Goal: Task Accomplishment & Management: Use online tool/utility

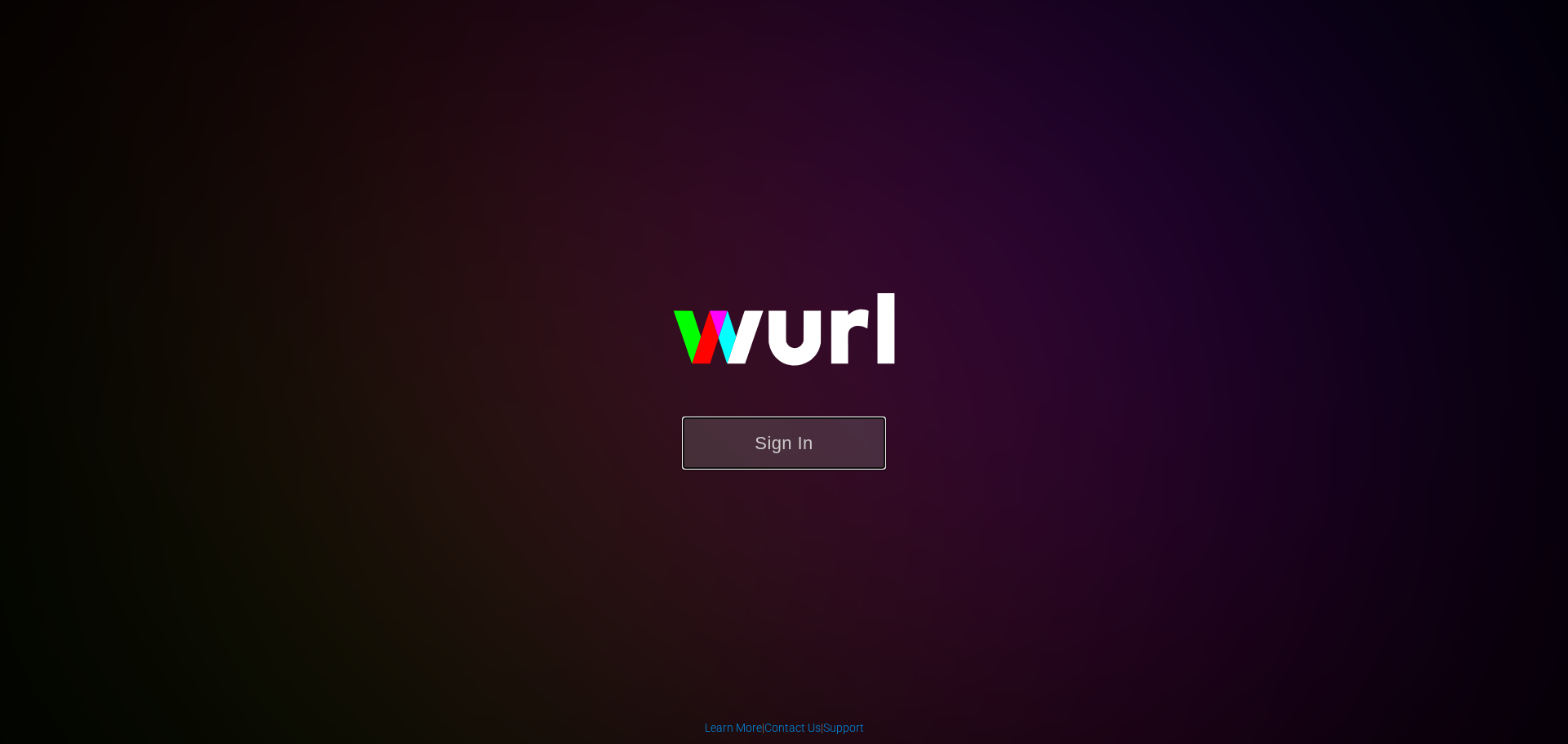
click at [775, 456] on button "Sign In" at bounding box center [784, 443] width 204 height 53
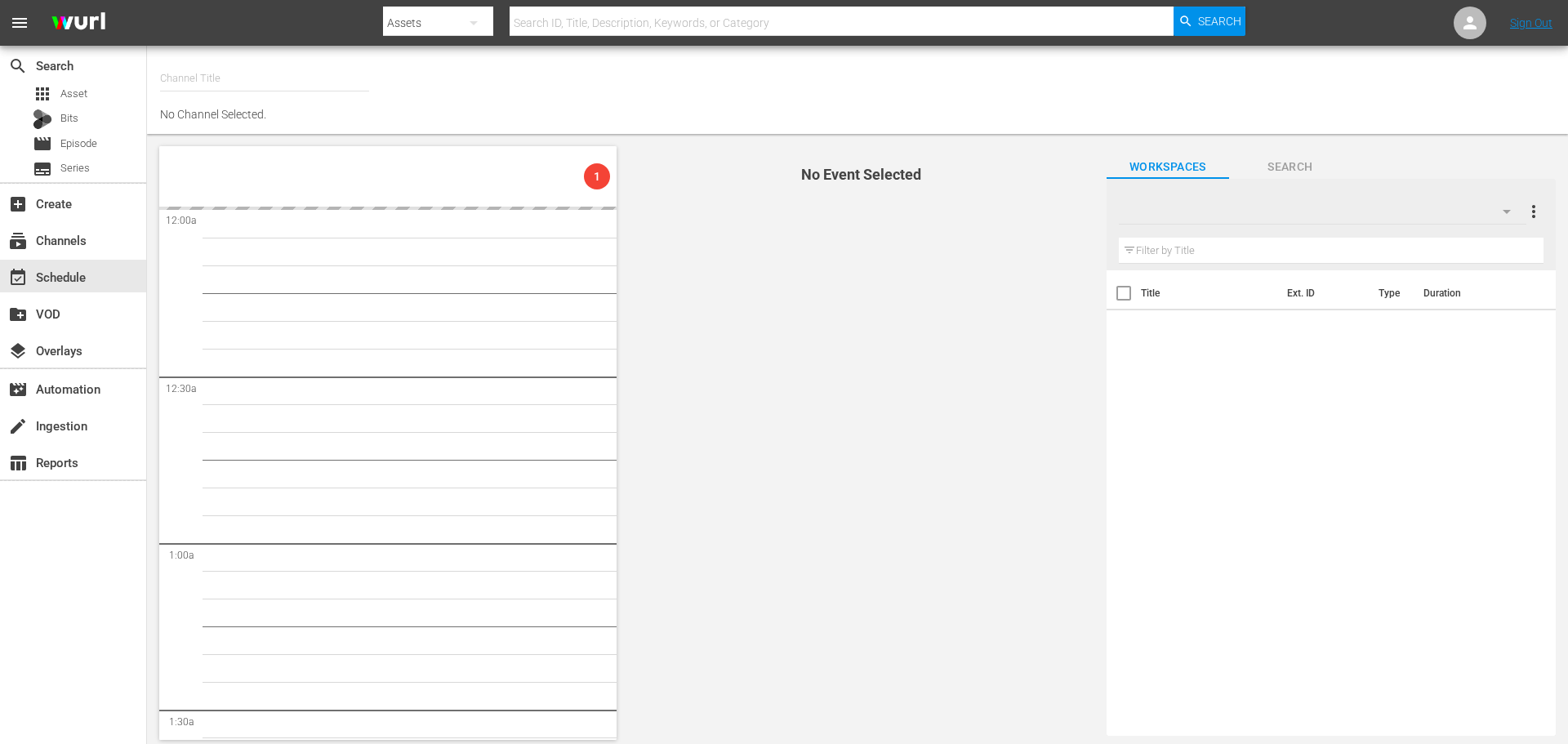
type input "Samsung Cinevault Westerns (690)"
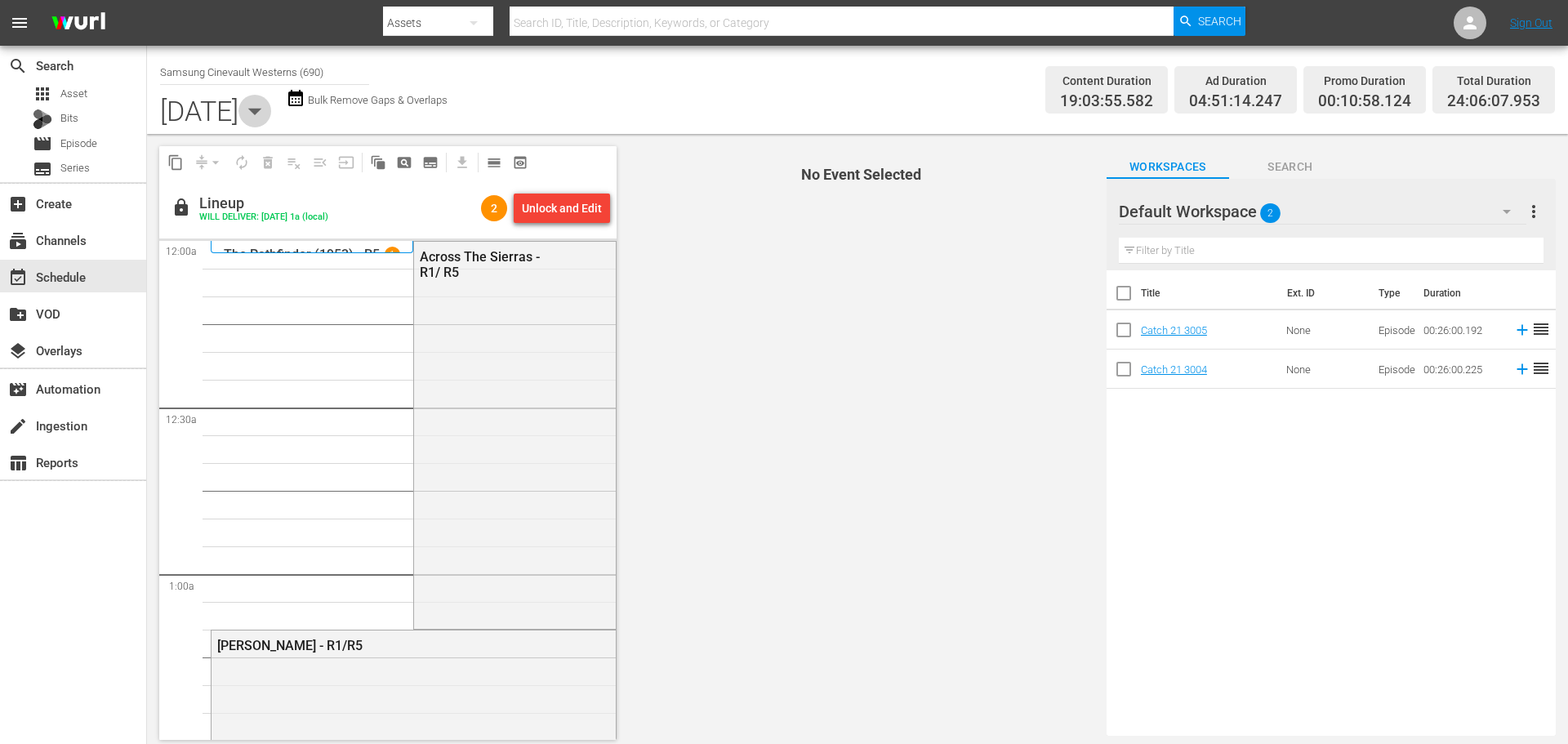
click at [271, 115] on icon "button" at bounding box center [254, 110] width 32 height 32
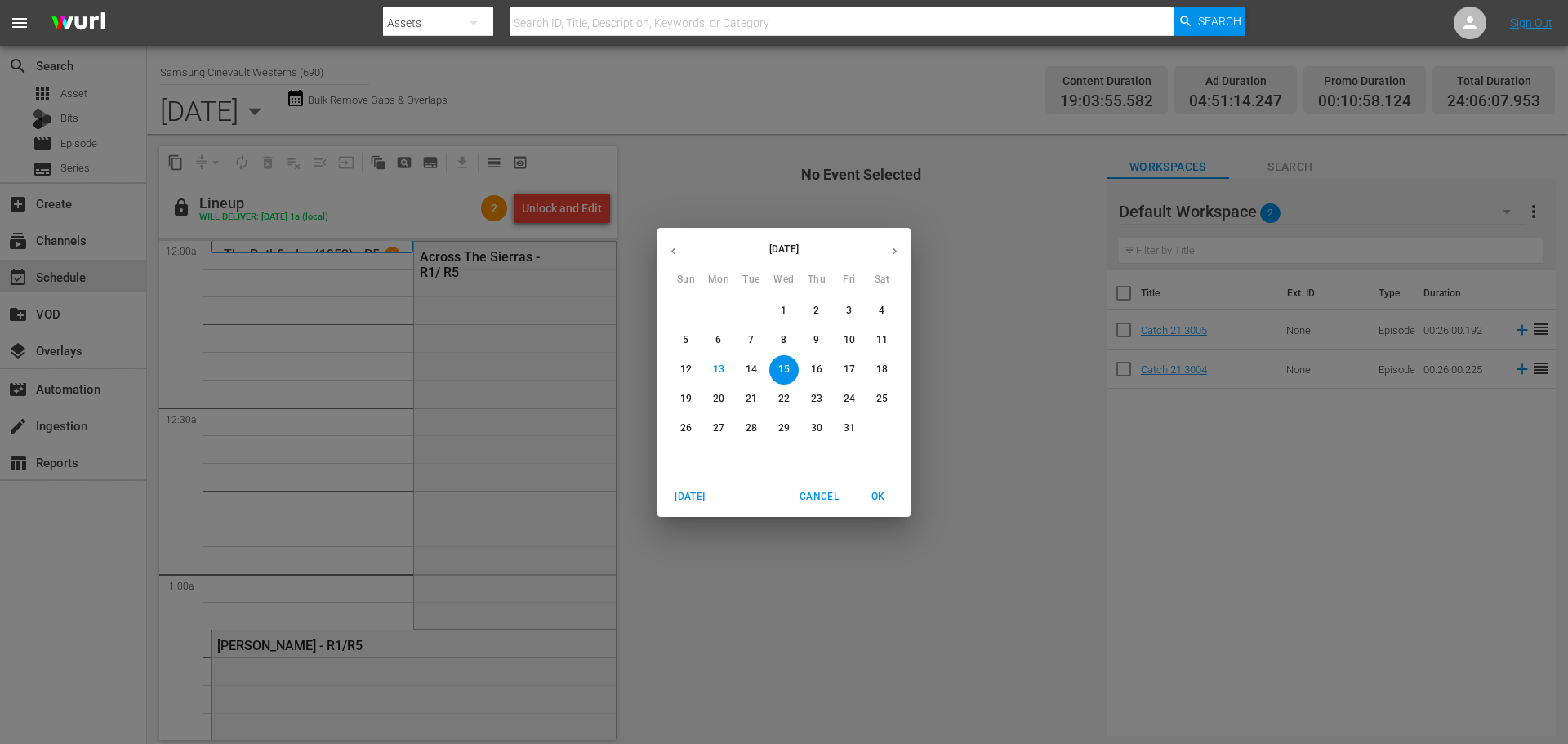
click at [758, 372] on span "14" at bounding box center [752, 370] width 29 height 14
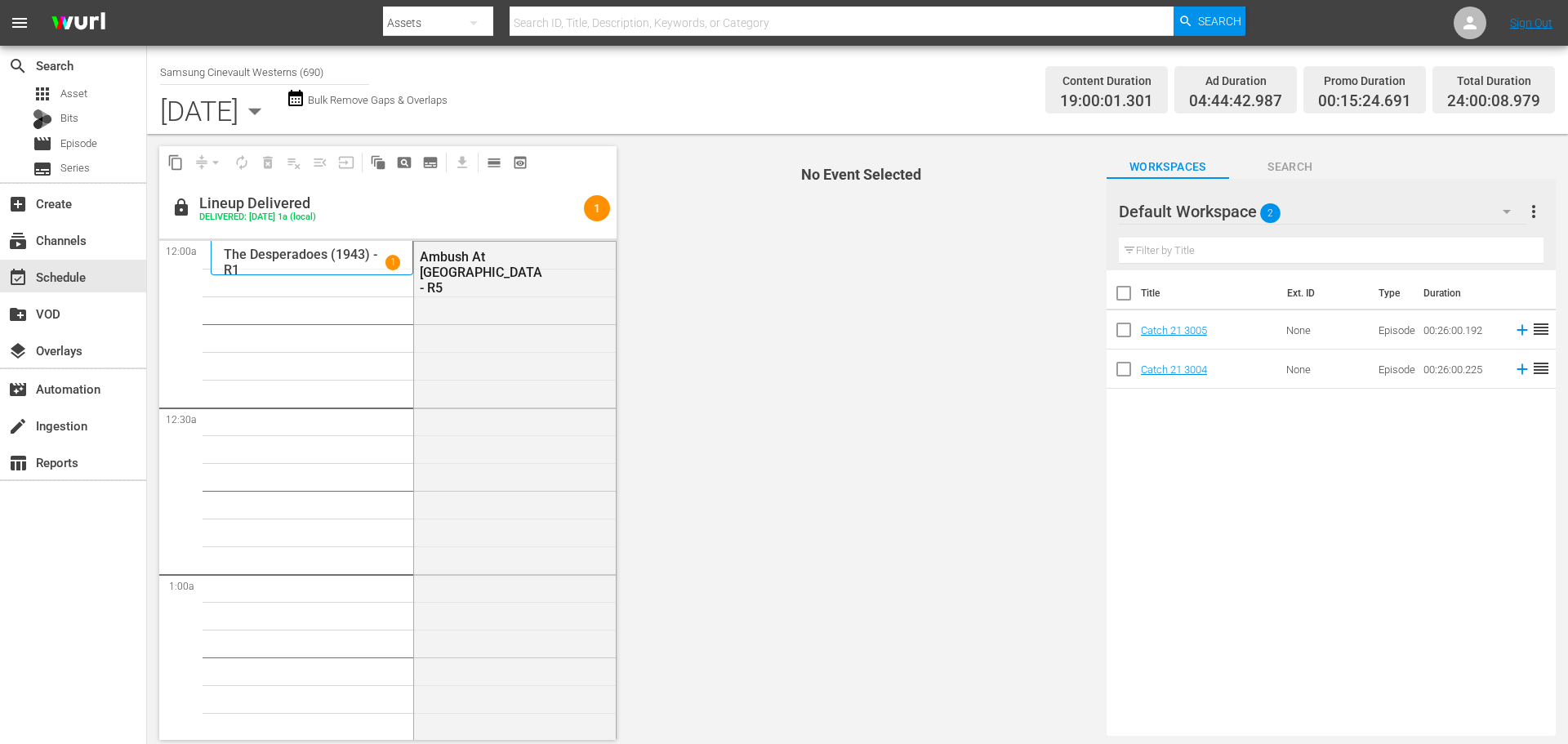
click at [271, 122] on icon "button" at bounding box center [254, 110] width 32 height 32
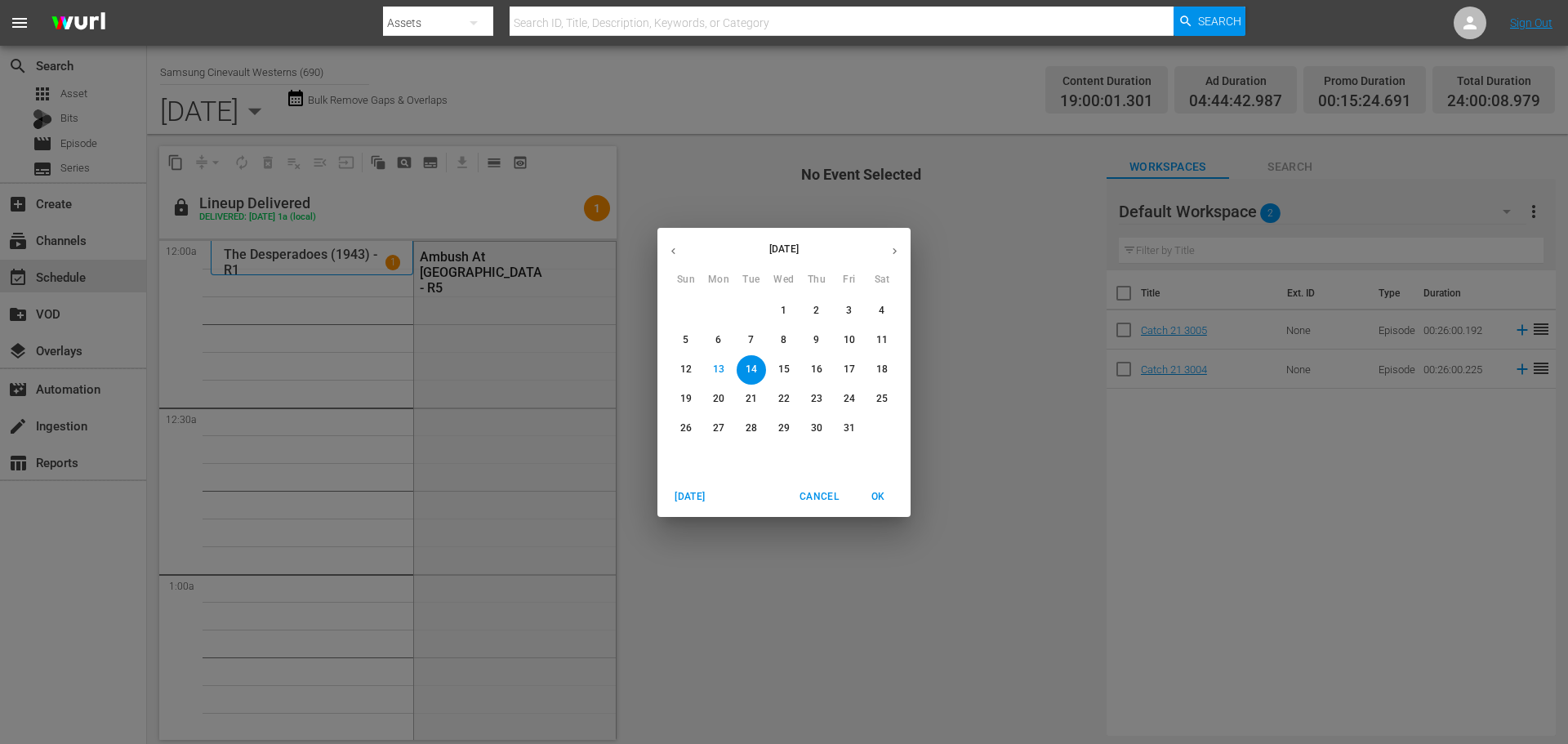
click at [805, 364] on span "16" at bounding box center [816, 370] width 29 height 14
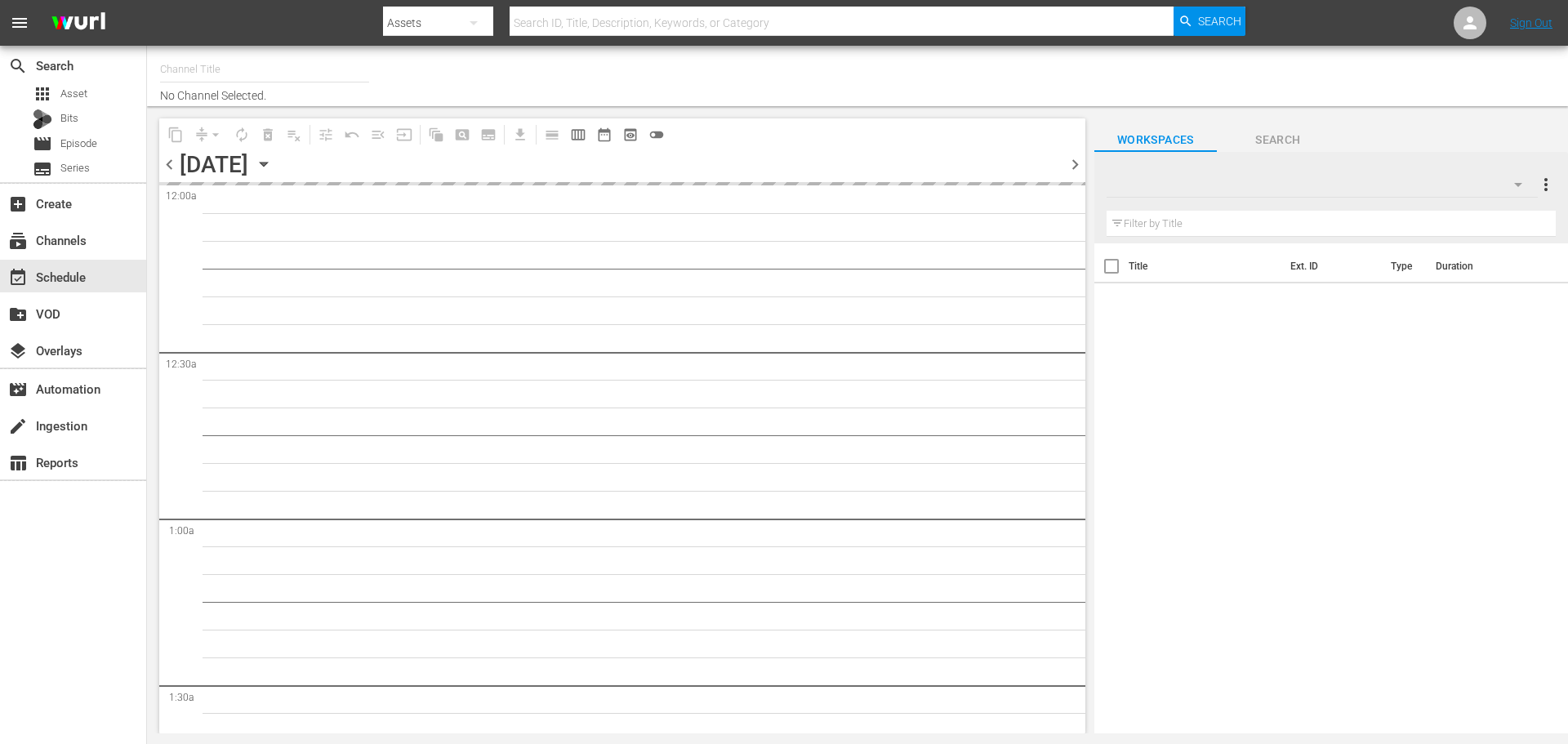
type input "Roku Cinevault Westerns (697)"
